Goal: Communication & Community: Share content

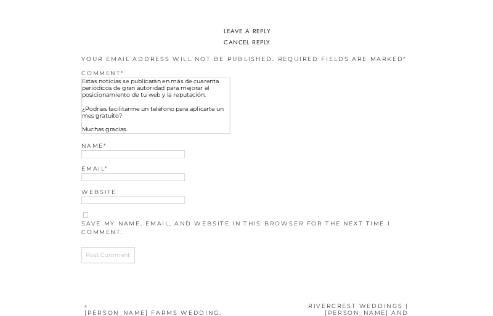
scroll to position [2351, 0]
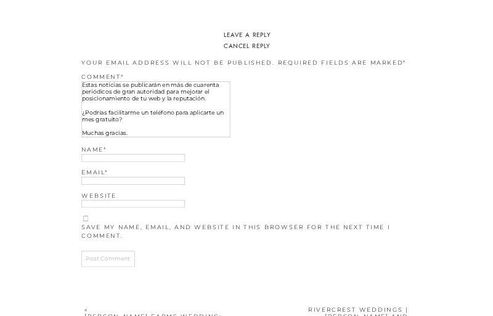
type textarea "Propuesta para Ericboylanphotography. Hola, es un placer saludarte. Te escribo …"
click at [133, 158] on input "Name *" at bounding box center [133, 158] width 104 height 8
type input "[PERSON_NAME]"
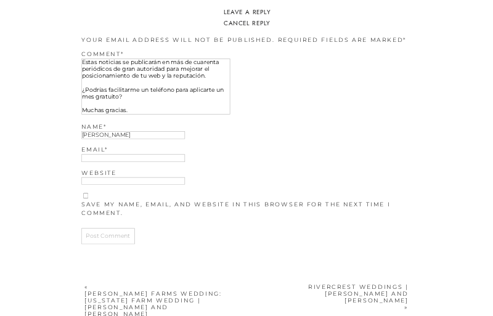
click at [133, 158] on input "Email *" at bounding box center [133, 158] width 104 height 8
type input "[EMAIL_ADDRESS][PERSON_NAME][DOMAIN_NAME]"
checkbox input "true"
